Goal: Find specific page/section: Find specific page/section

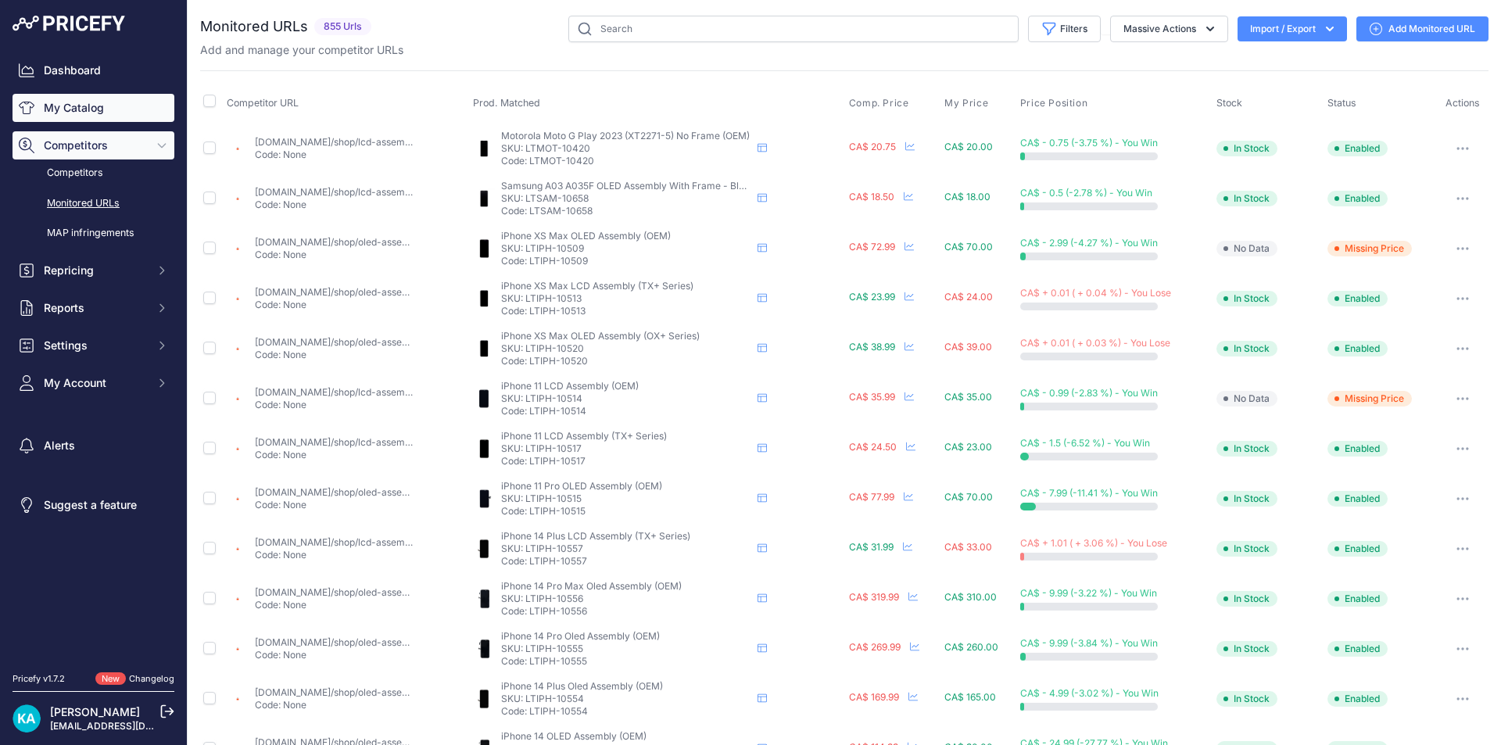
click at [57, 114] on link "My Catalog" at bounding box center [94, 108] width 162 height 28
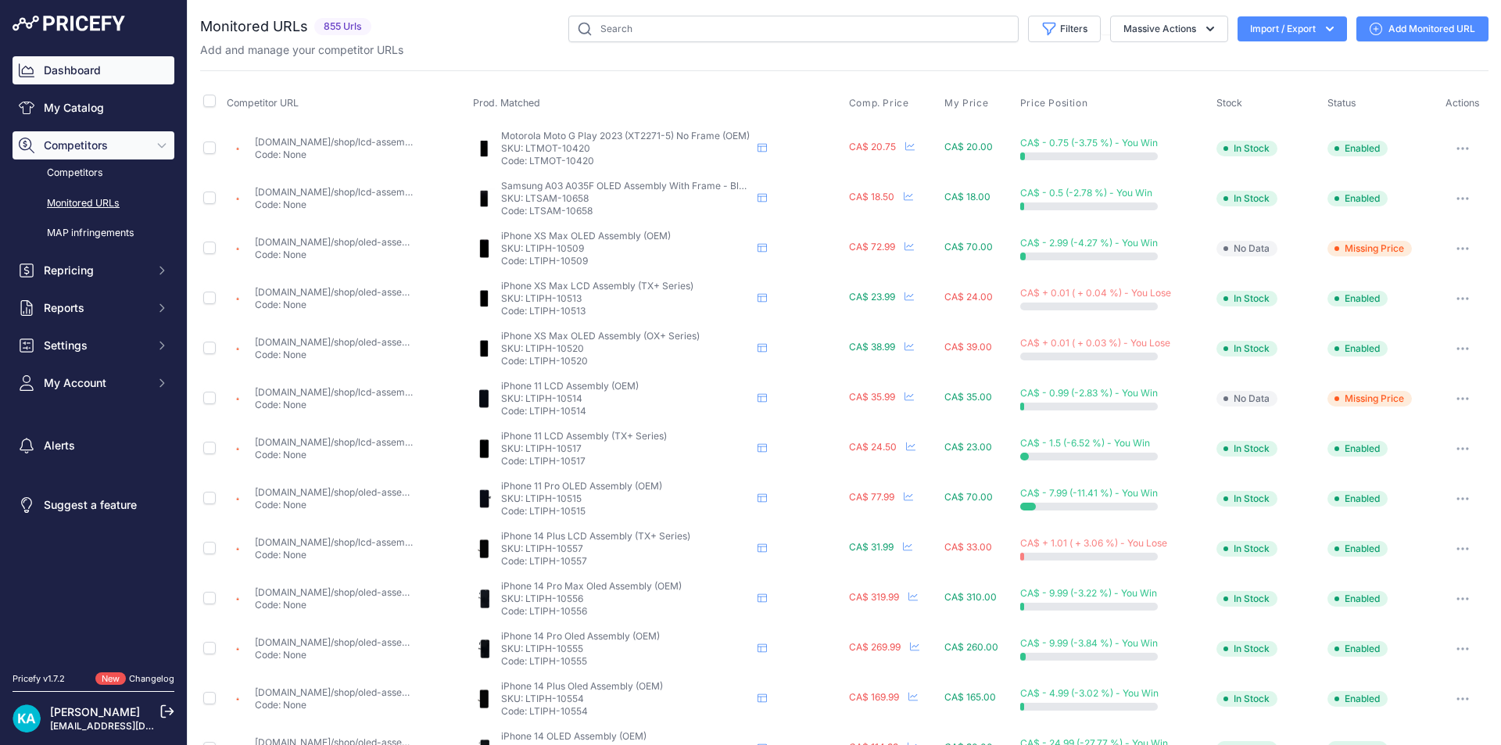
click at [91, 66] on link "Dashboard" at bounding box center [94, 70] width 162 height 28
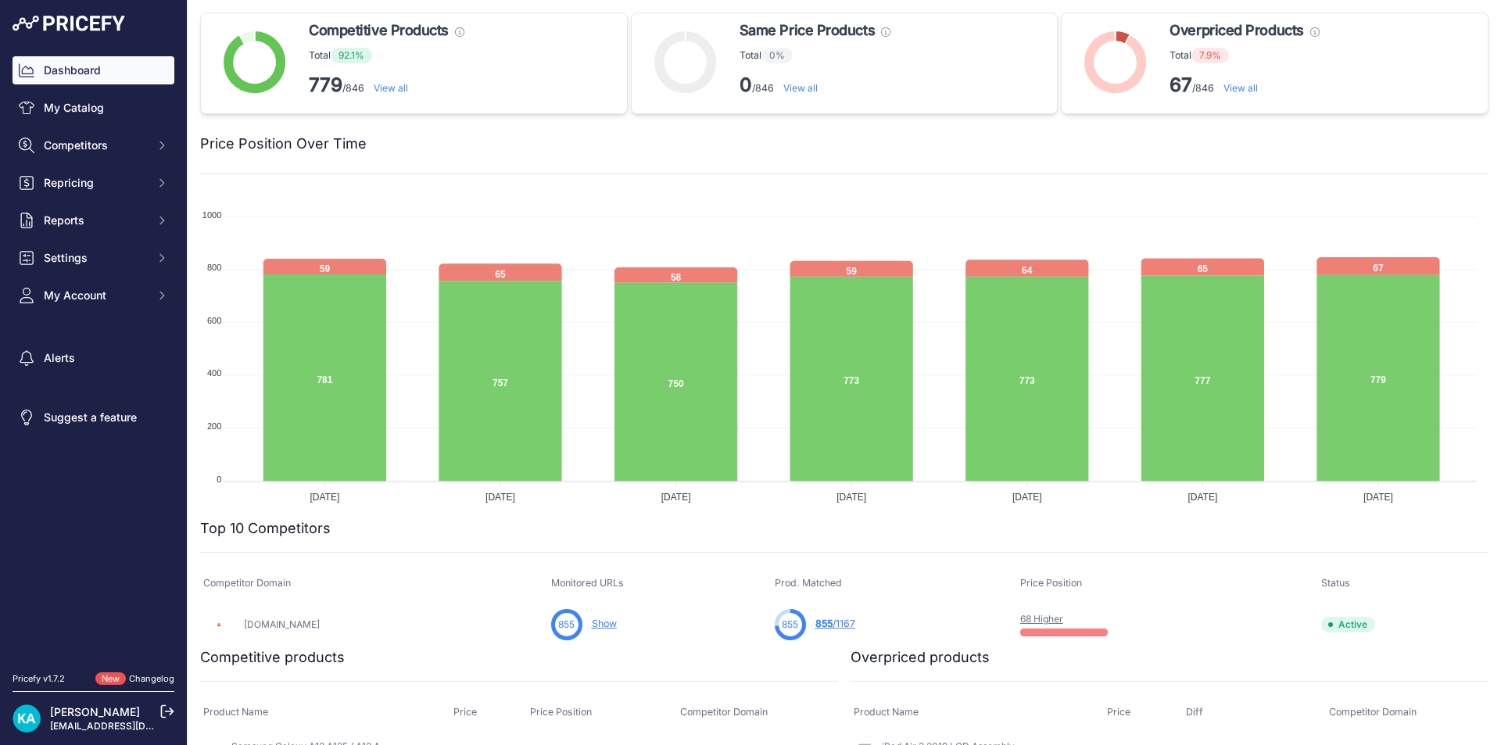
click at [1223, 87] on link "View all" at bounding box center [1240, 88] width 34 height 12
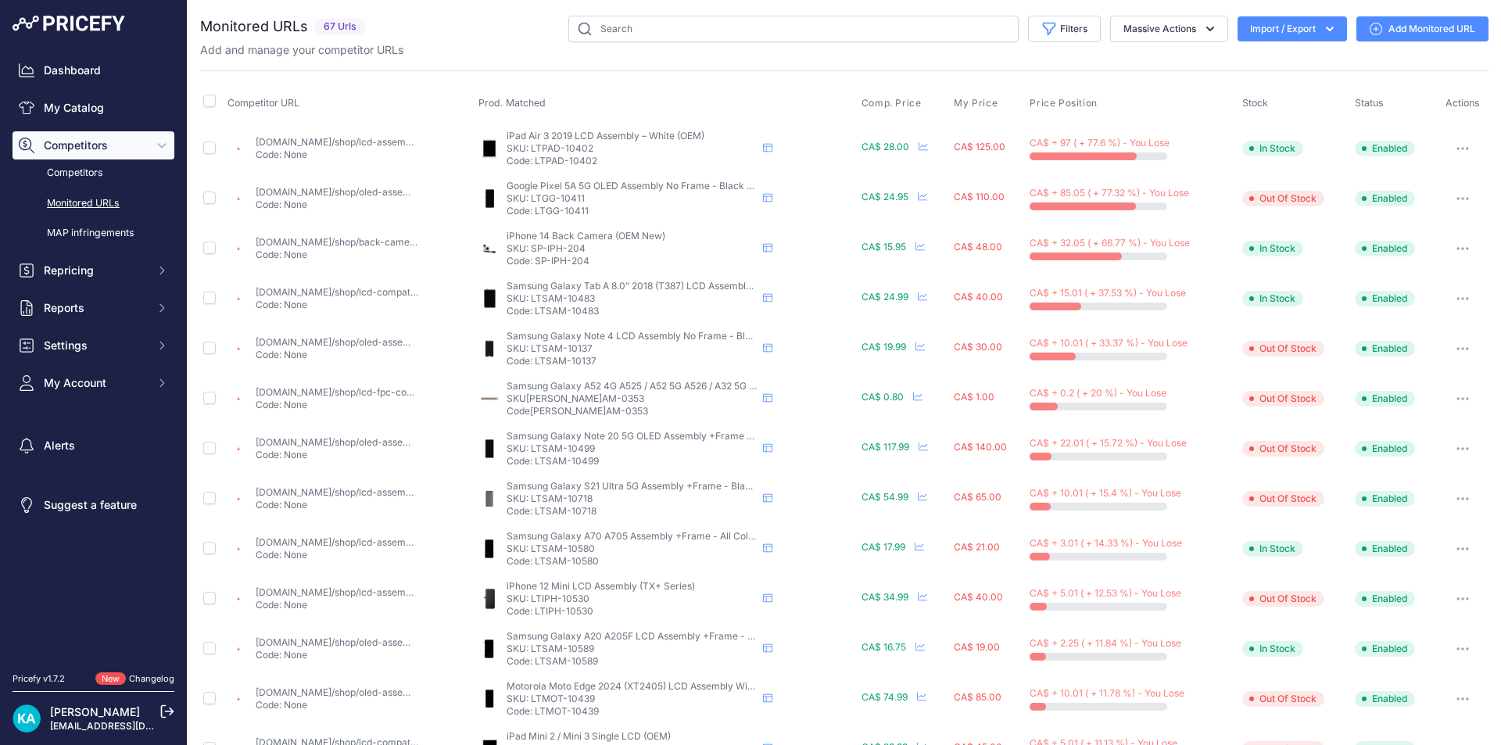
scroll to position [156, 0]
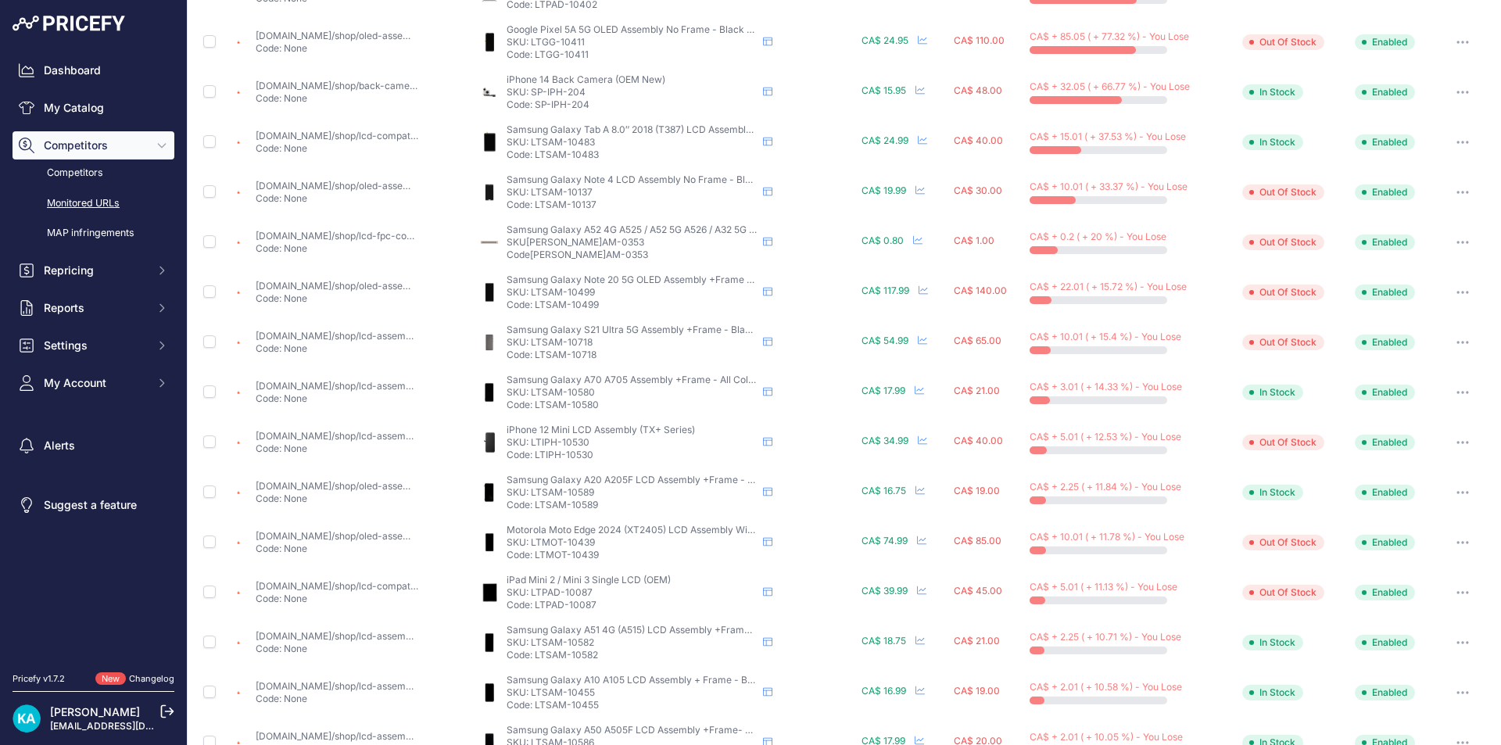
click at [362, 332] on link "mtech.shop/shop/lcd-assembly-with-frame-compatible-for-samsung-galaxy-s21-ultra…" at bounding box center [594, 336] width 677 height 12
